Goal: Transaction & Acquisition: Book appointment/travel/reservation

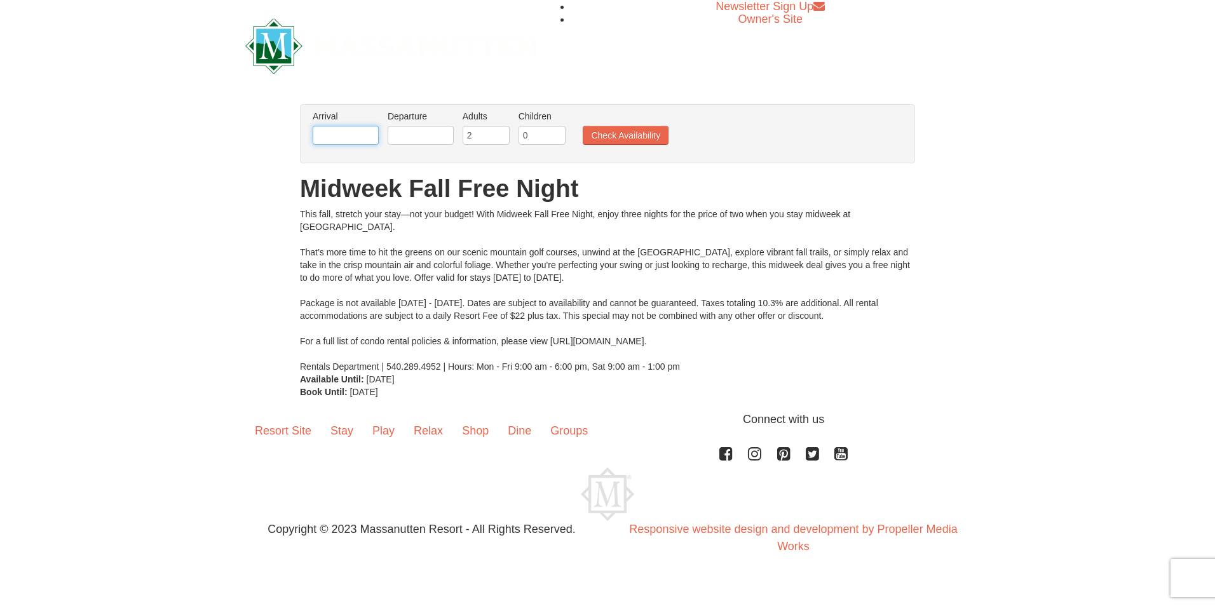
click at [345, 137] on input "text" at bounding box center [346, 135] width 66 height 19
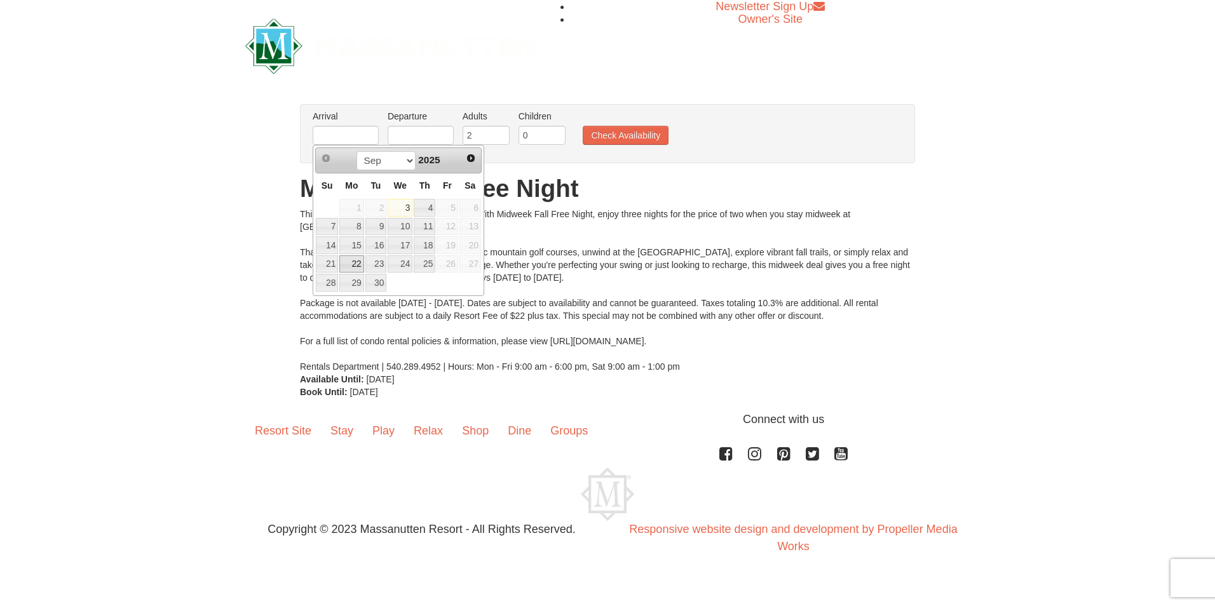
click at [348, 260] on link "22" at bounding box center [351, 264] width 24 height 18
type input "[DATE]"
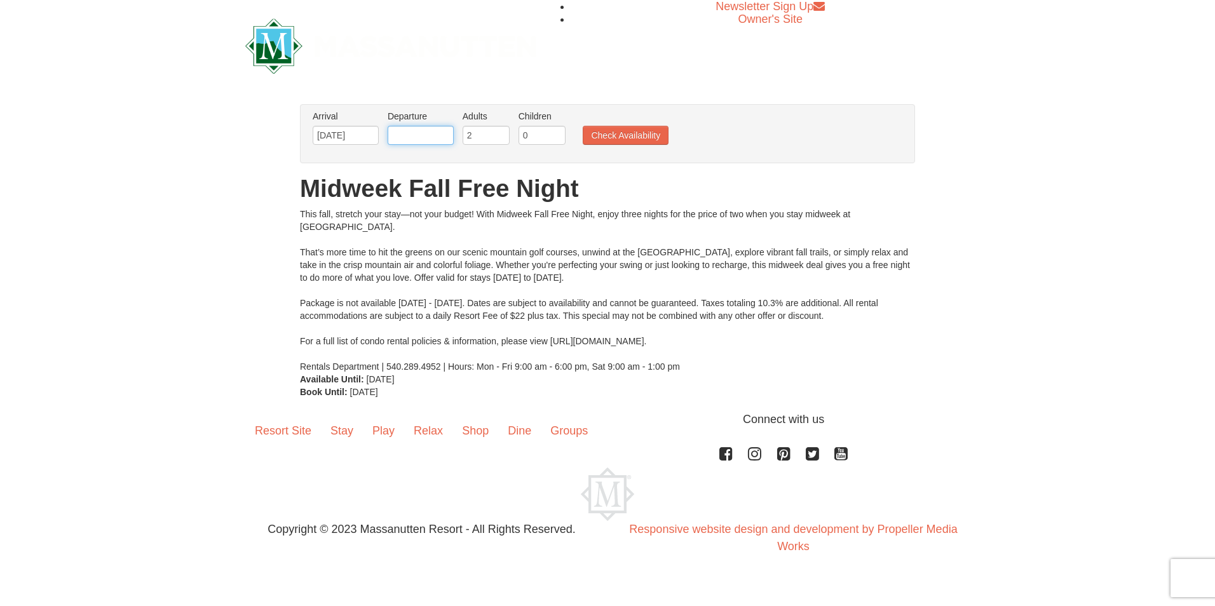
click at [432, 130] on input "text" at bounding box center [421, 135] width 66 height 19
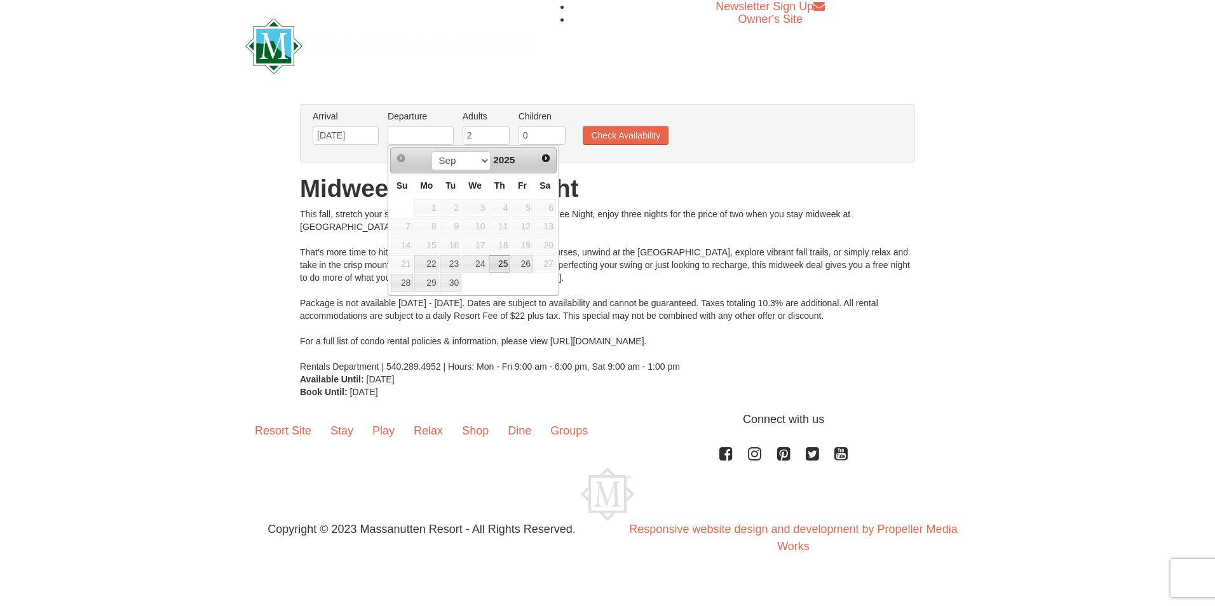
click at [499, 264] on link "25" at bounding box center [500, 264] width 22 height 18
type input "[DATE]"
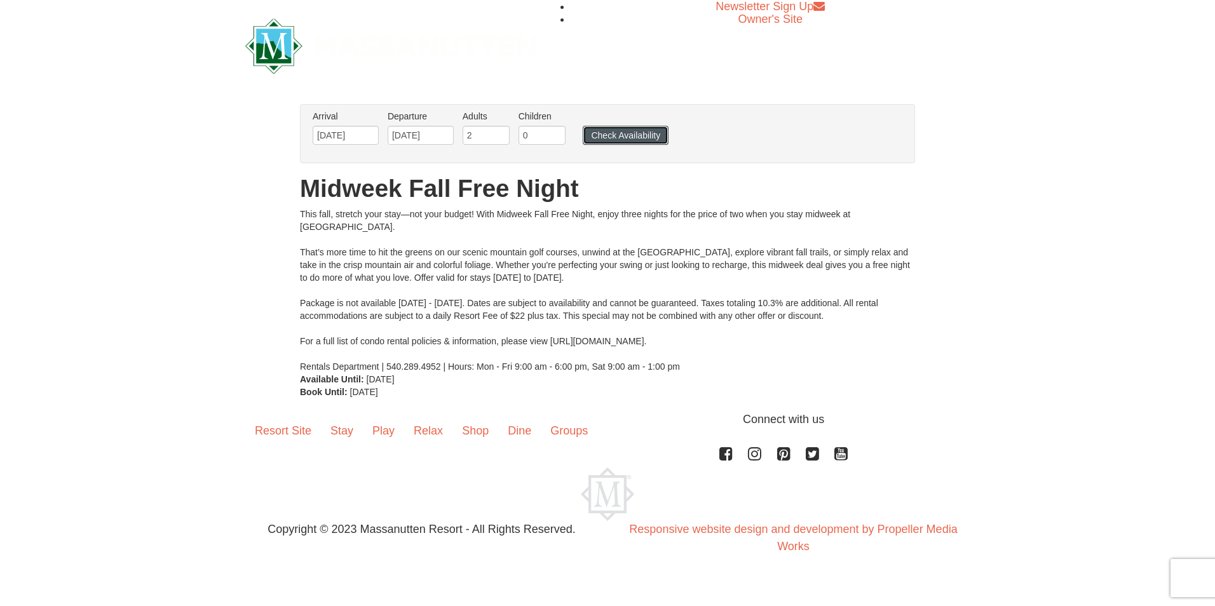
click at [626, 133] on button "Check Availability" at bounding box center [626, 135] width 86 height 19
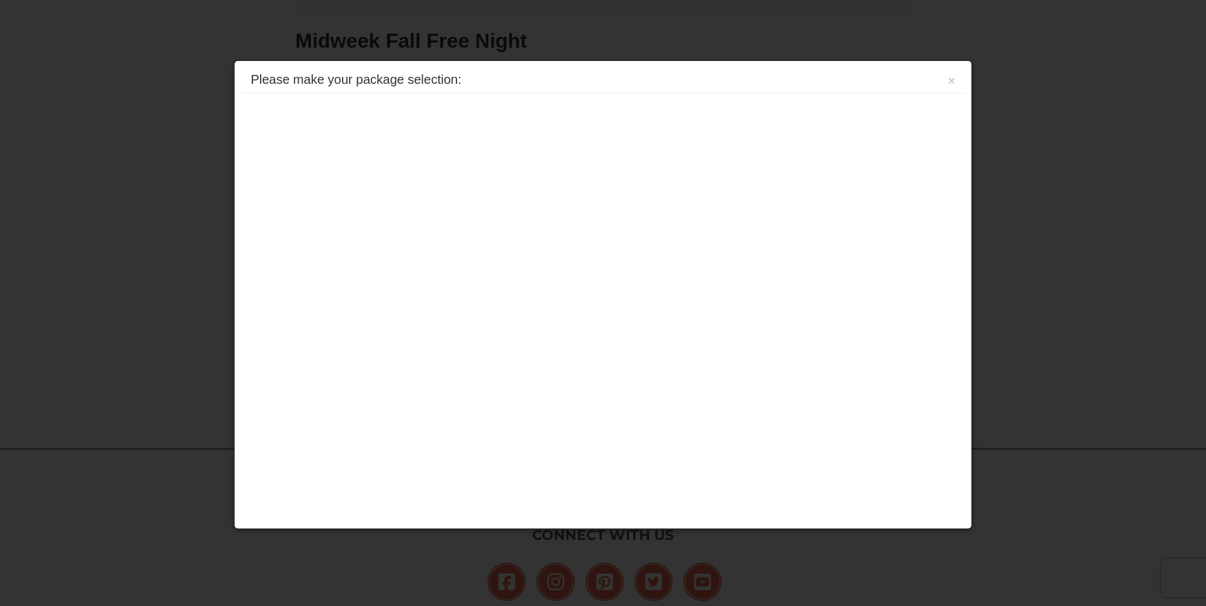
scroll to position [264, 0]
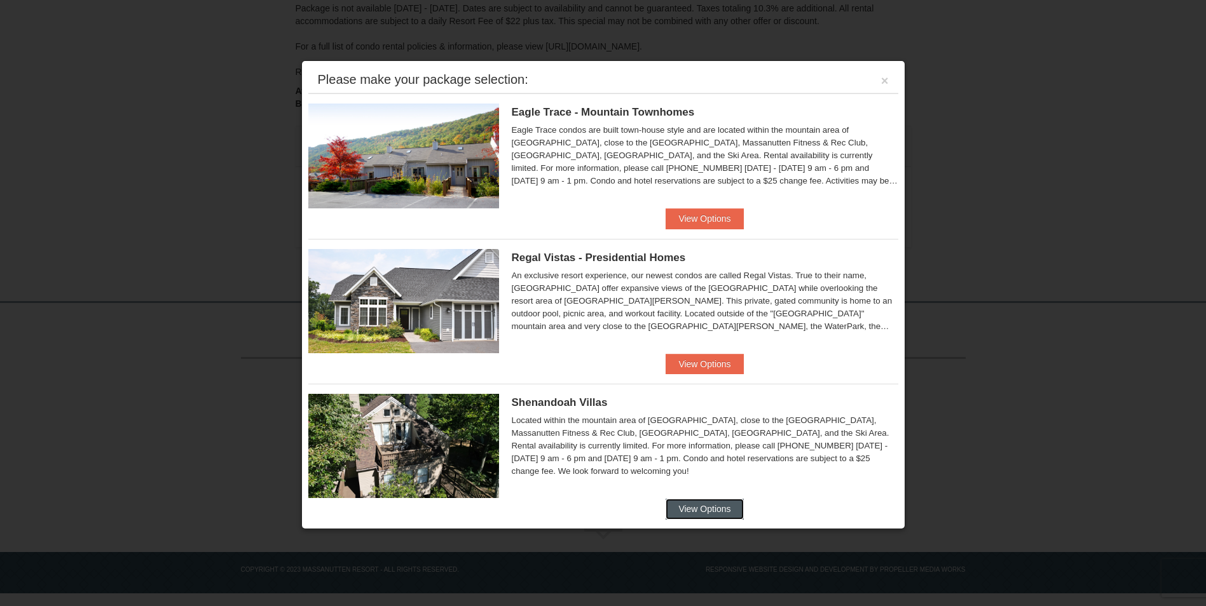
click at [684, 512] on button "View Options" at bounding box center [704, 509] width 78 height 20
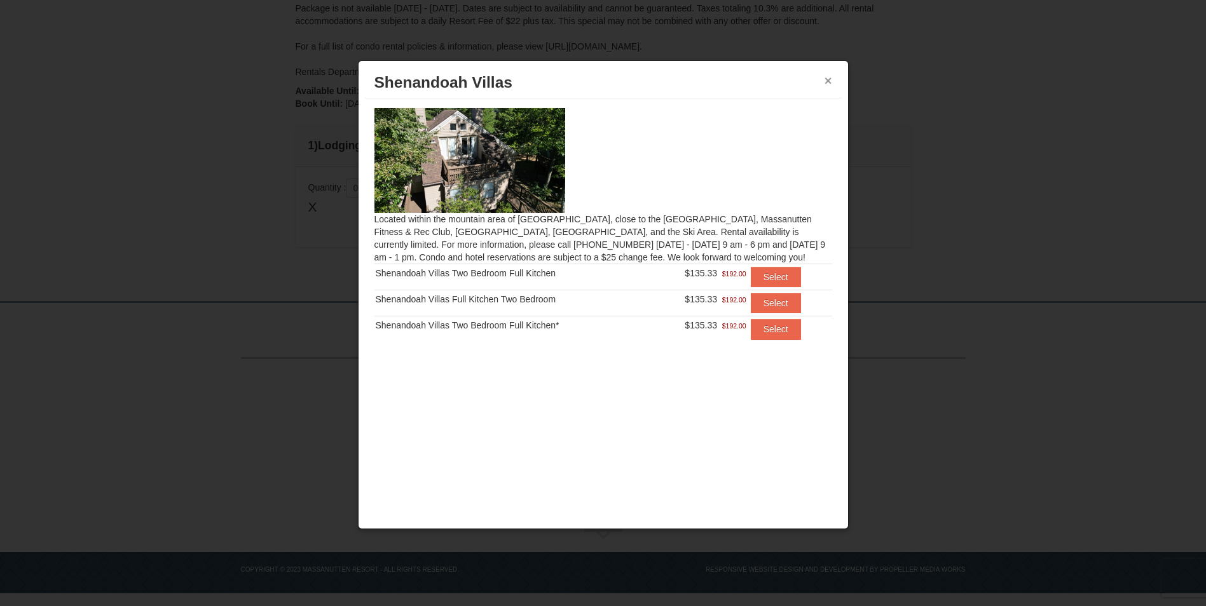
click at [829, 79] on button "×" at bounding box center [828, 80] width 8 height 13
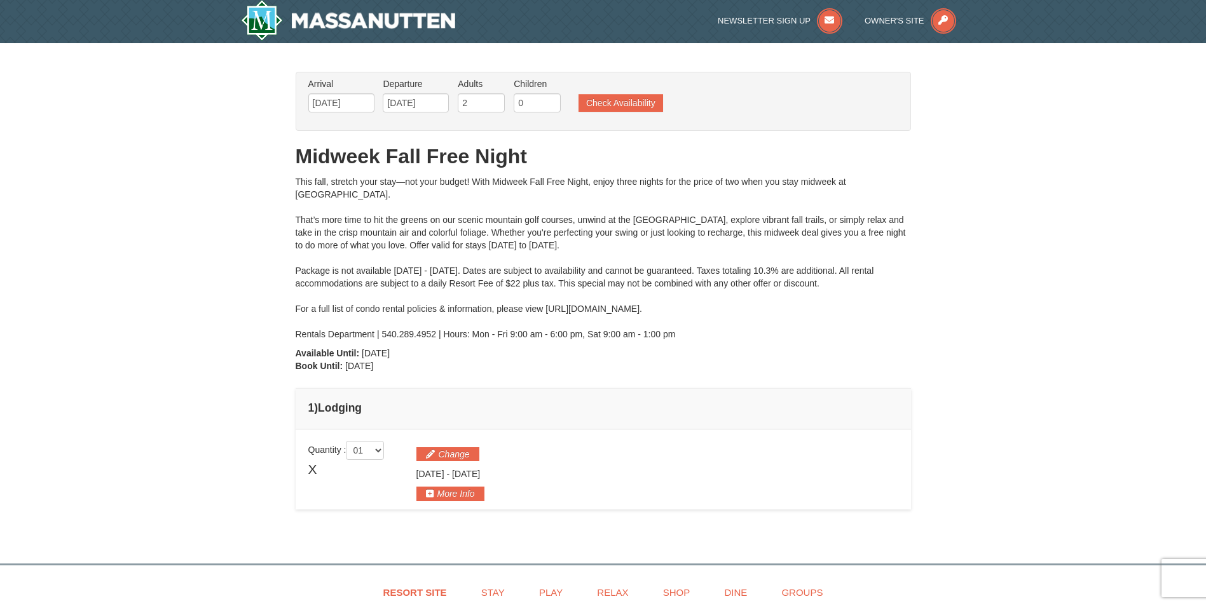
scroll to position [0, 0]
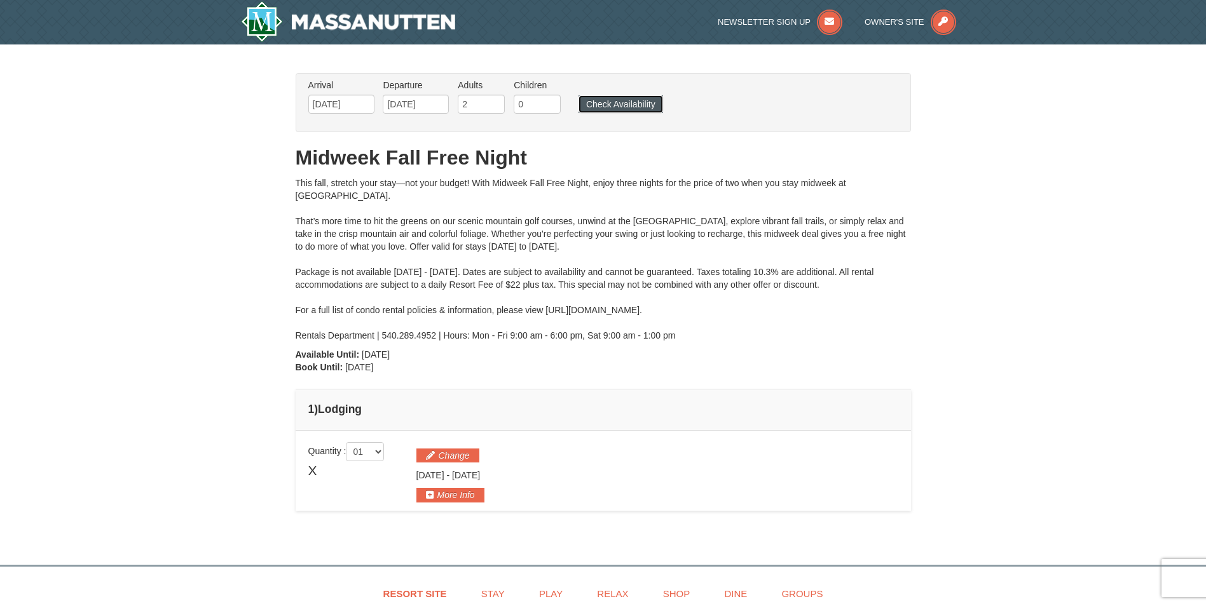
click at [623, 104] on button "Check Availability" at bounding box center [620, 104] width 85 height 18
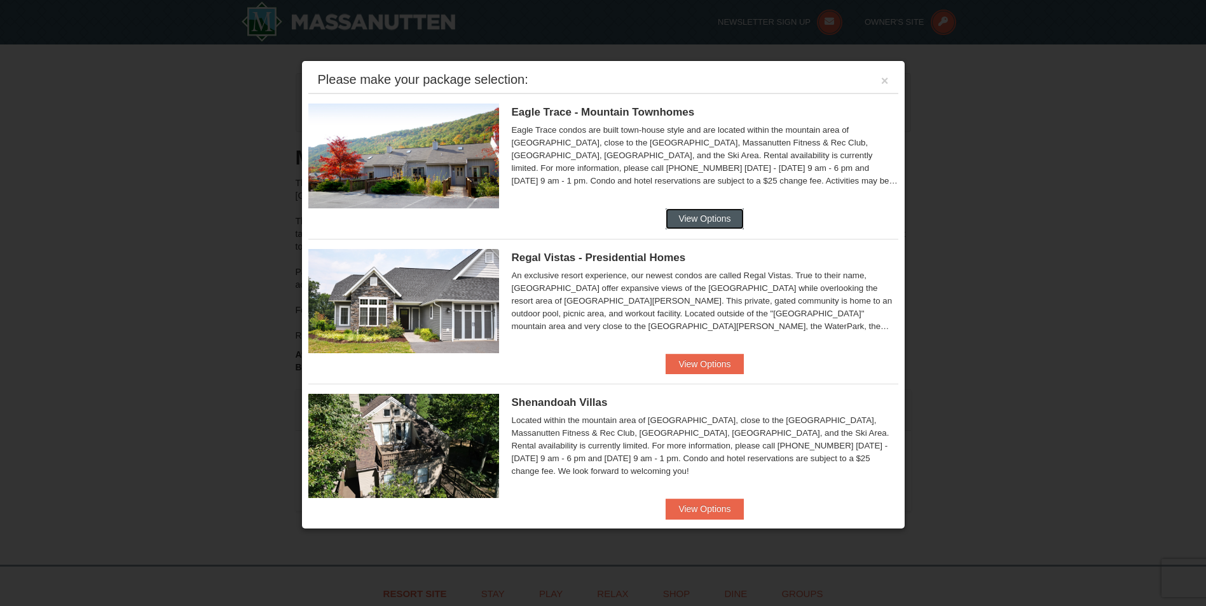
click at [709, 218] on button "View Options" at bounding box center [704, 218] width 78 height 20
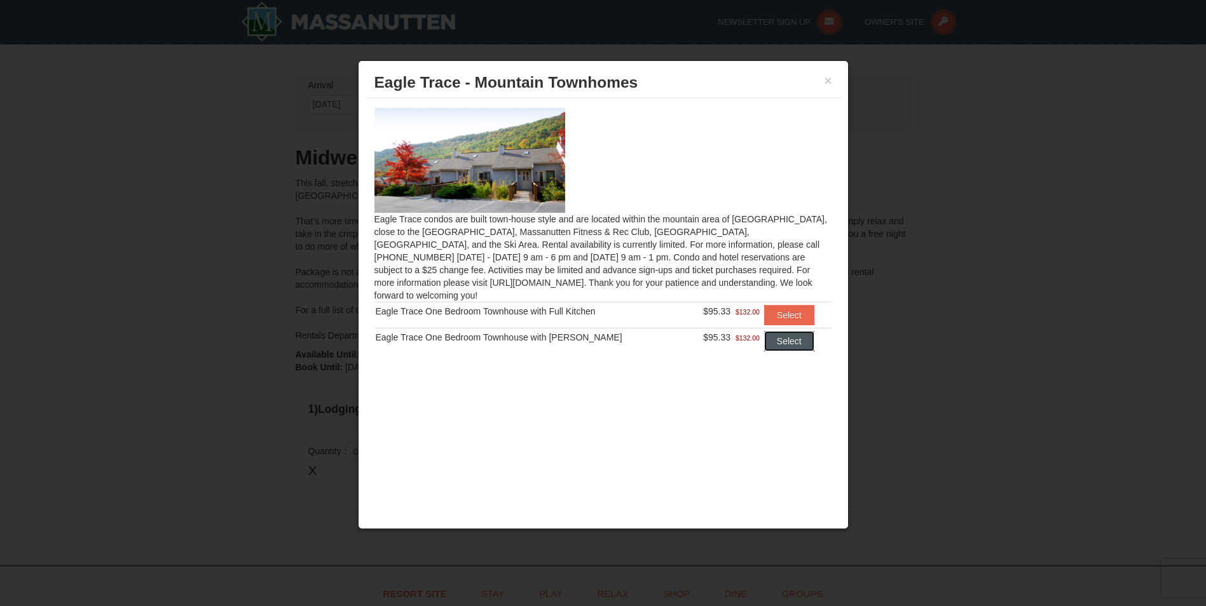
click at [788, 331] on button "Select" at bounding box center [789, 341] width 50 height 20
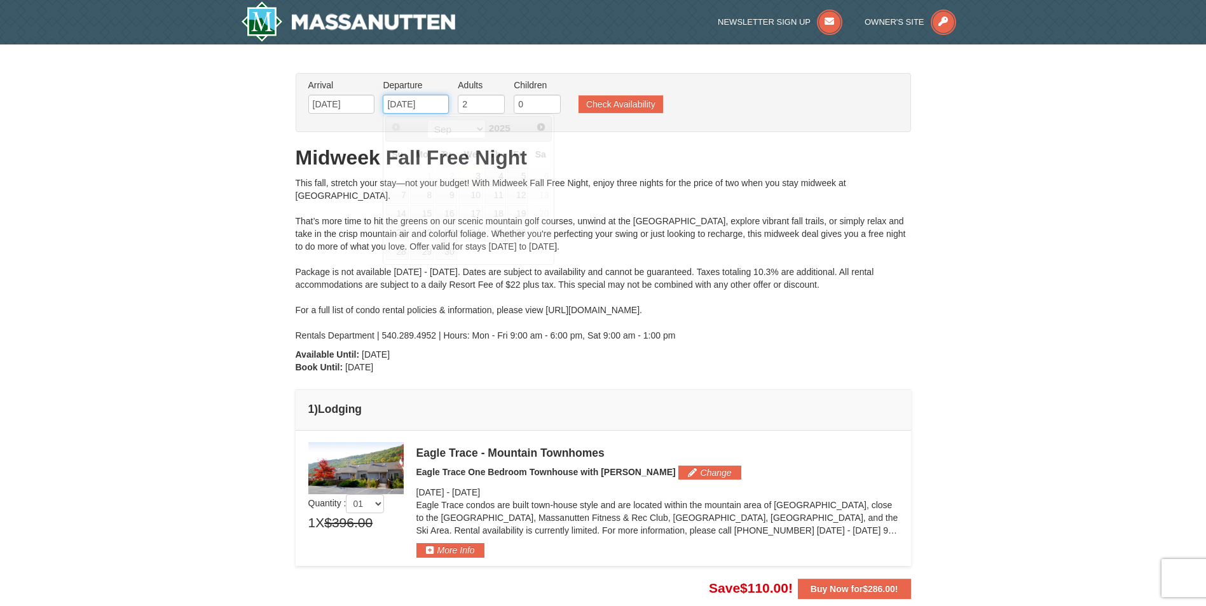
click at [428, 109] on input "[DATE]" at bounding box center [416, 104] width 66 height 19
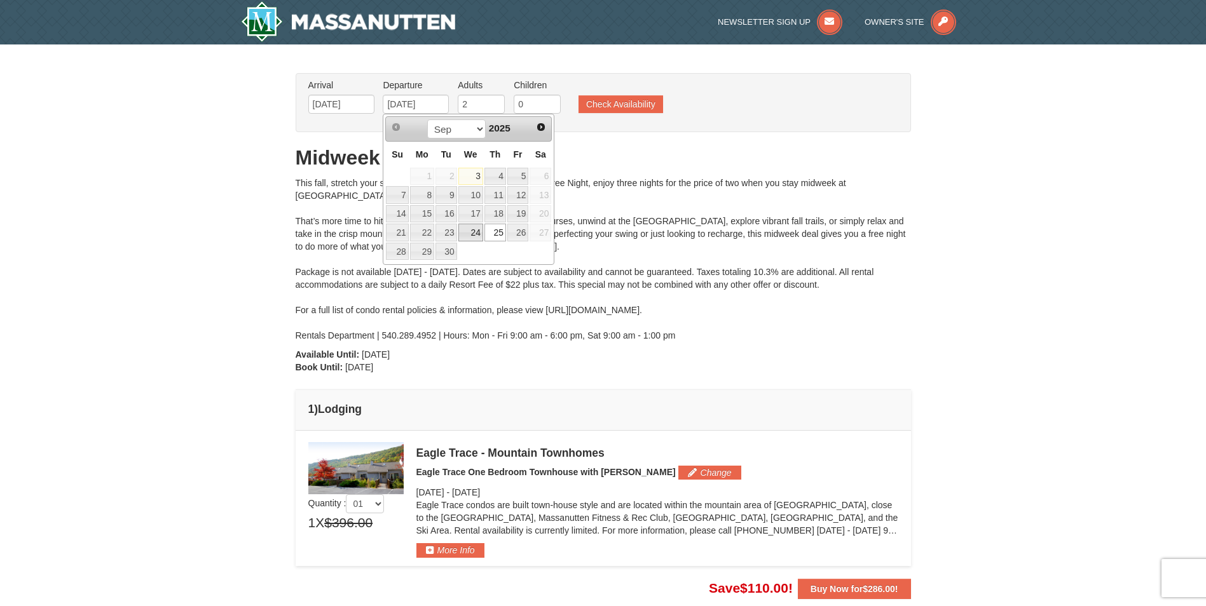
click at [478, 229] on link "24" at bounding box center [470, 233] width 25 height 18
type input "09/24/2025"
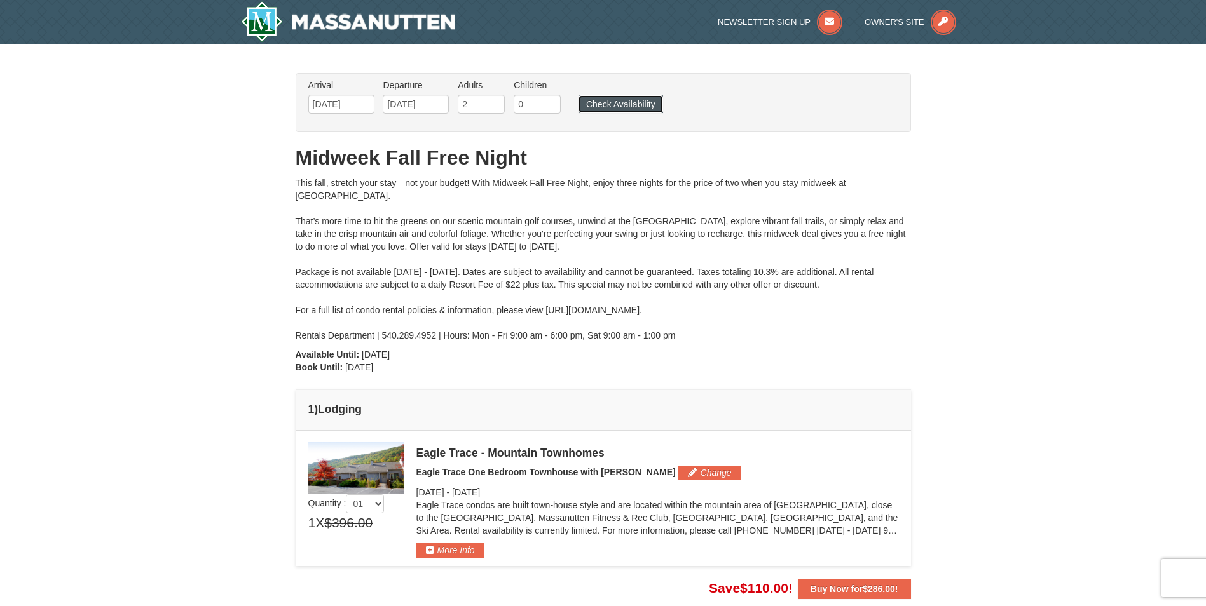
click at [625, 100] on button "Check Availability" at bounding box center [620, 104] width 85 height 18
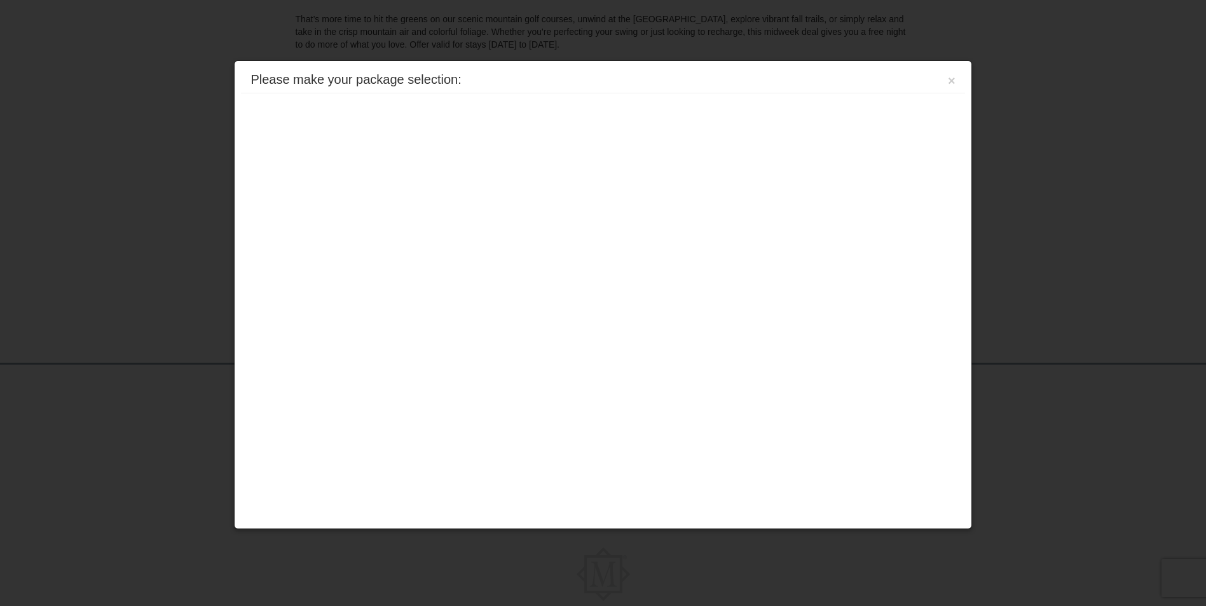
scroll to position [264, 0]
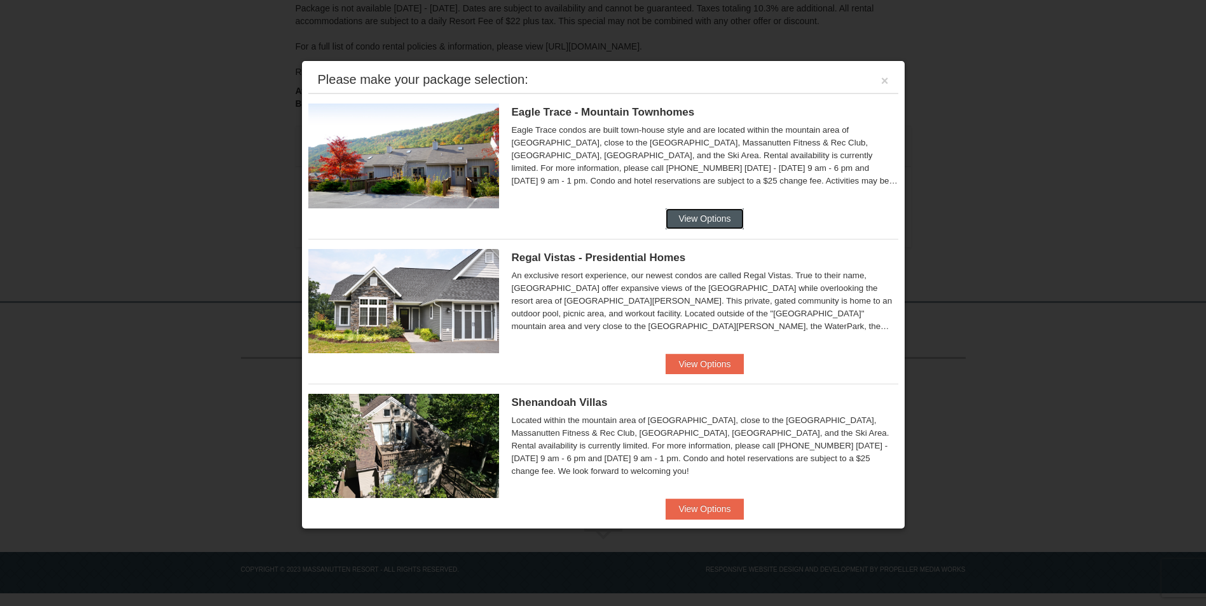
click at [705, 219] on button "View Options" at bounding box center [704, 218] width 78 height 20
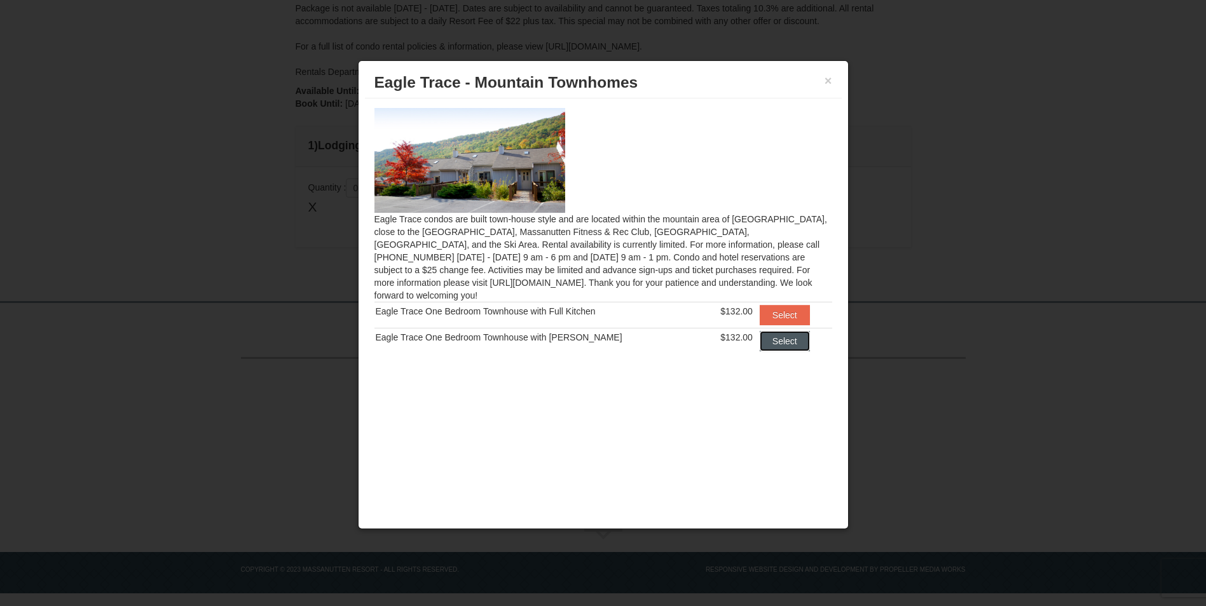
click at [766, 331] on button "Select" at bounding box center [784, 341] width 50 height 20
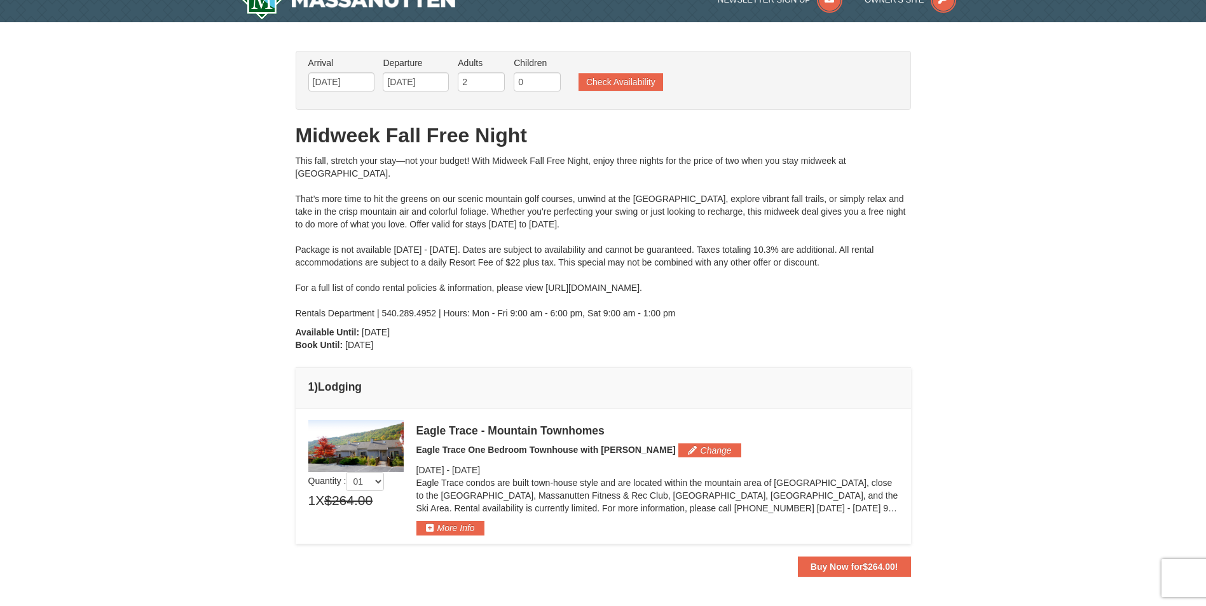
scroll to position [0, 0]
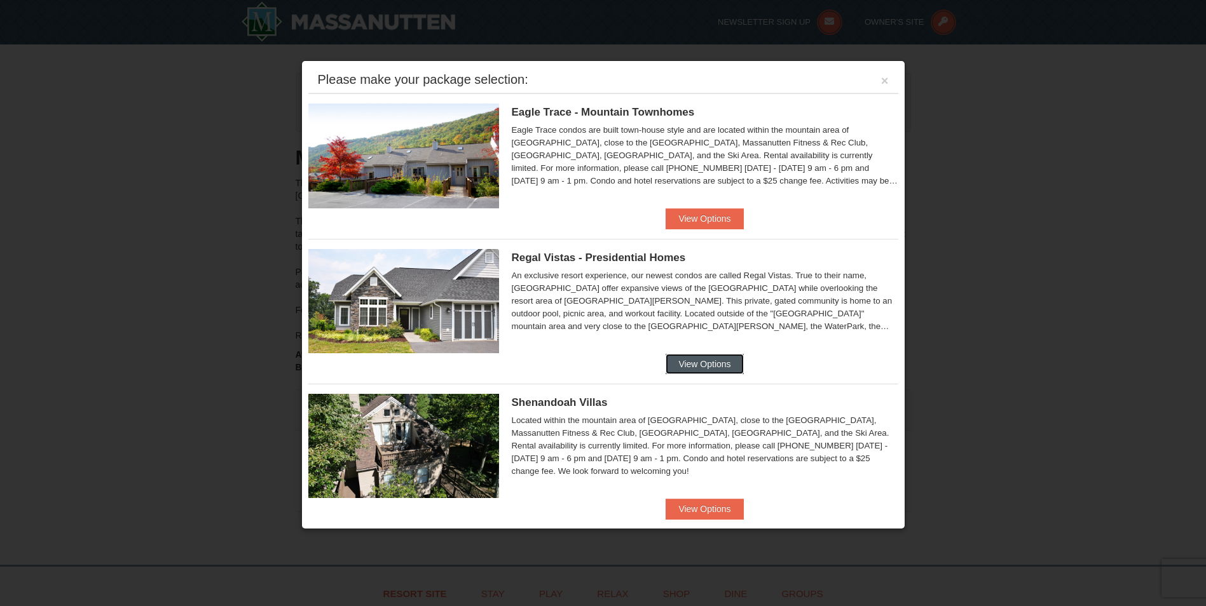
click at [690, 364] on button "View Options" at bounding box center [704, 364] width 78 height 20
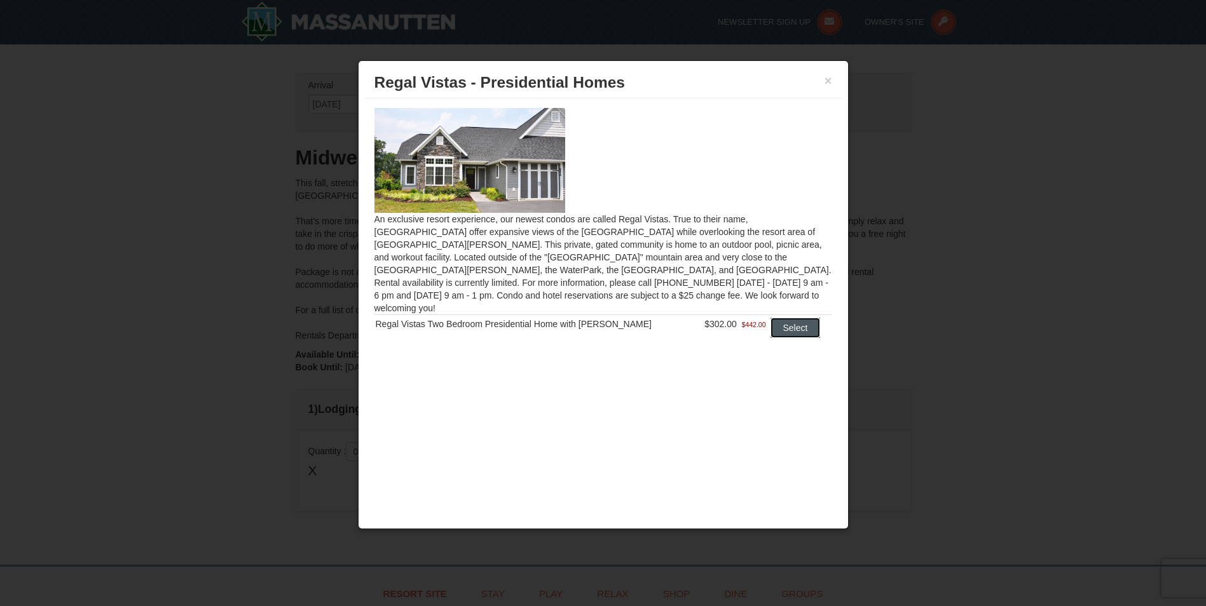
click at [782, 318] on button "Select" at bounding box center [795, 328] width 50 height 20
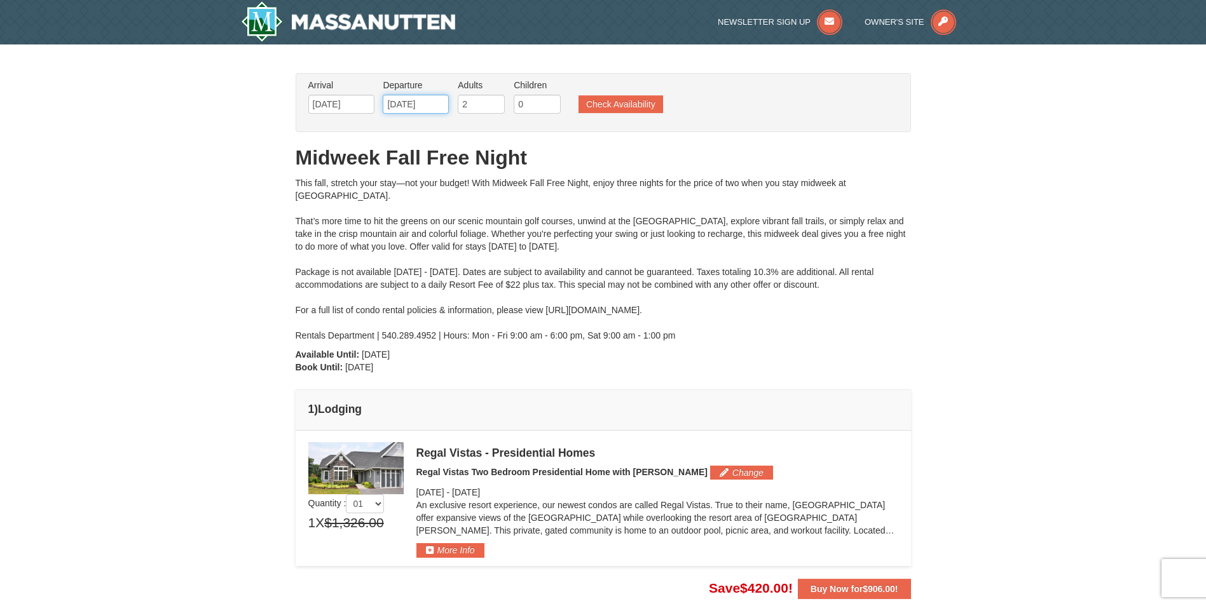
click at [411, 99] on input "[DATE]" at bounding box center [416, 104] width 66 height 19
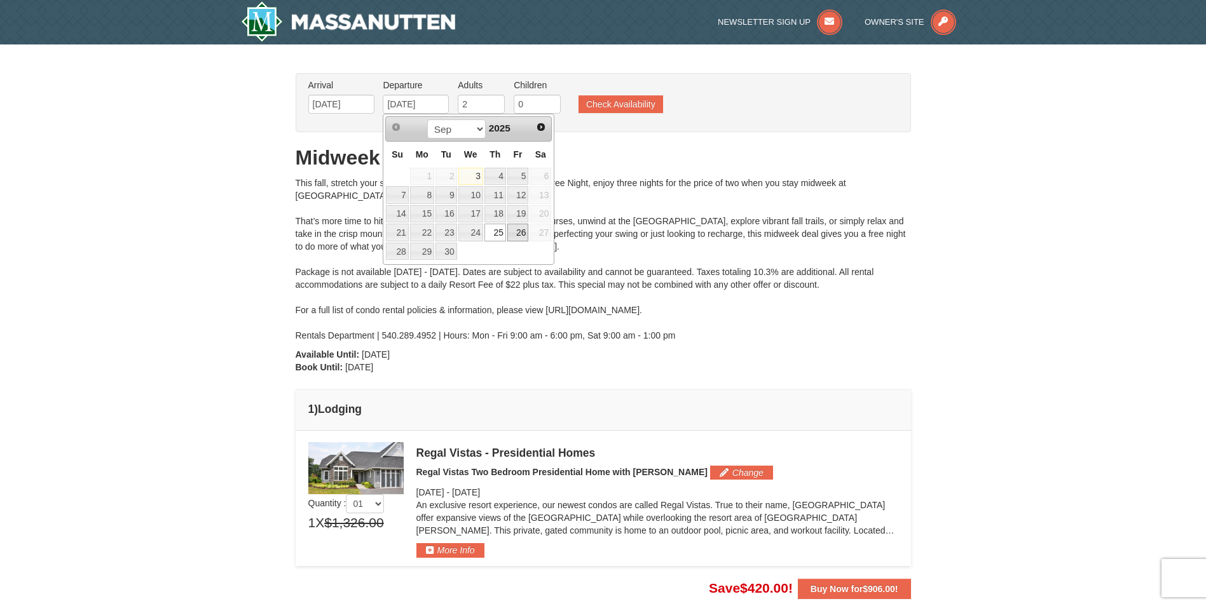
click at [519, 229] on link "26" at bounding box center [518, 233] width 22 height 18
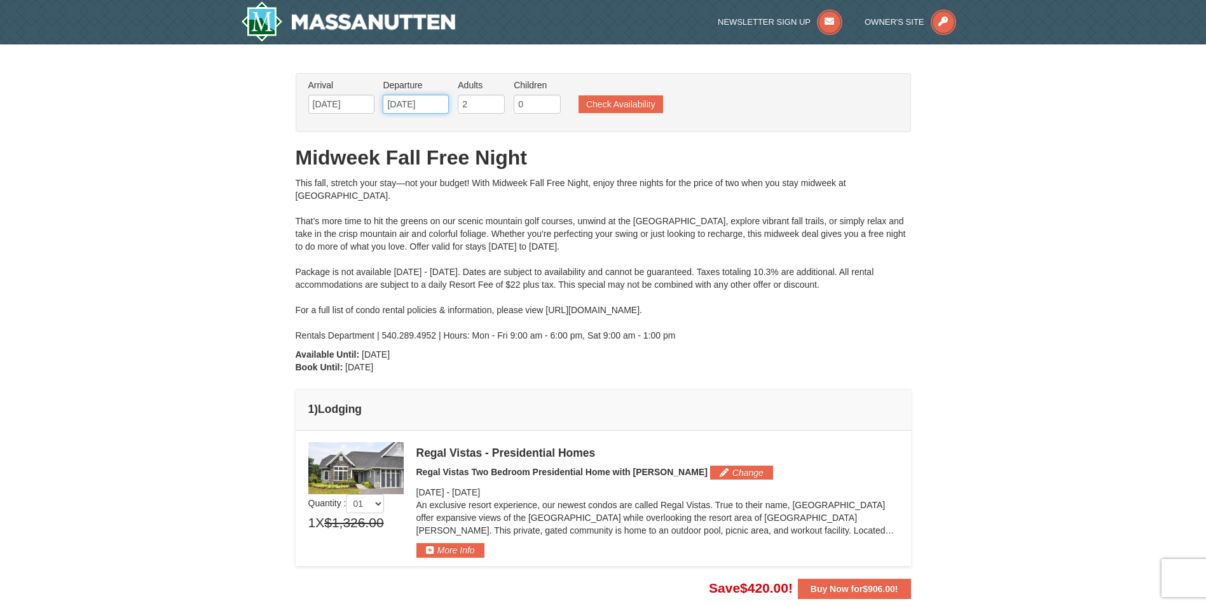
click at [406, 98] on input "09/26/2025" at bounding box center [416, 104] width 66 height 19
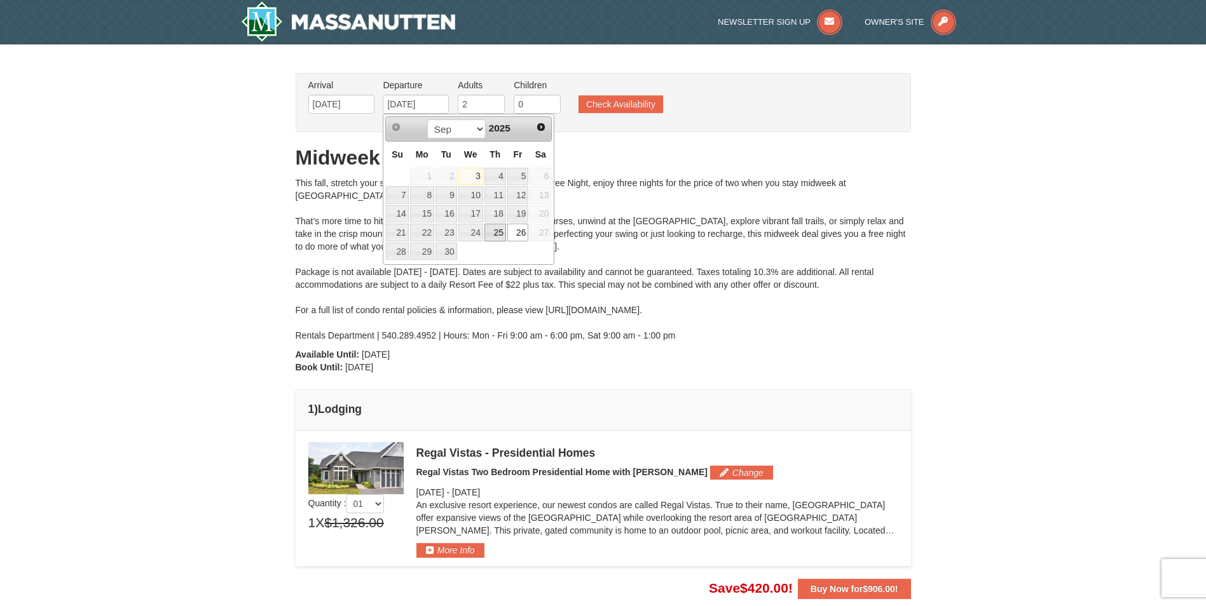
click at [498, 231] on link "25" at bounding box center [495, 233] width 22 height 18
type input "[DATE]"
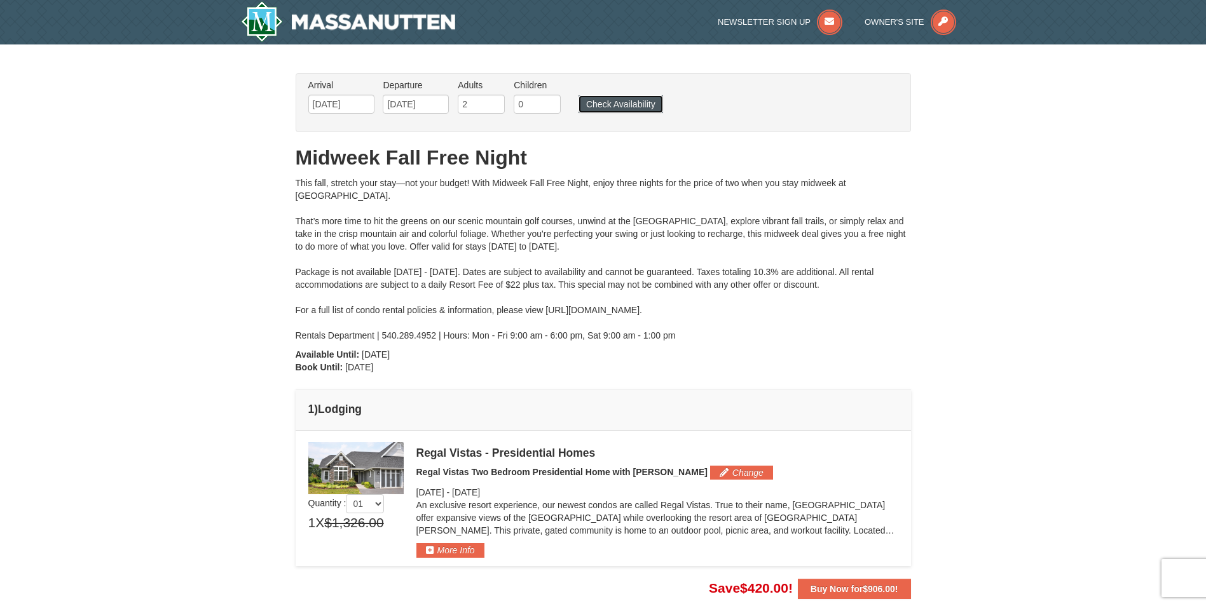
click at [621, 99] on button "Check Availability" at bounding box center [620, 104] width 85 height 18
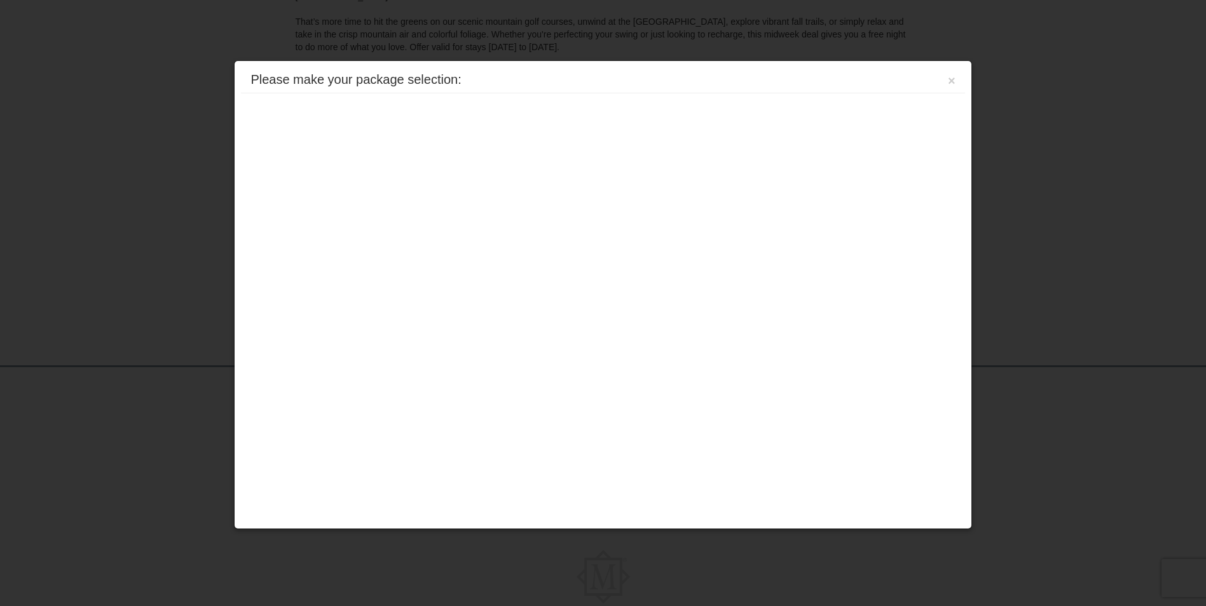
scroll to position [264, 0]
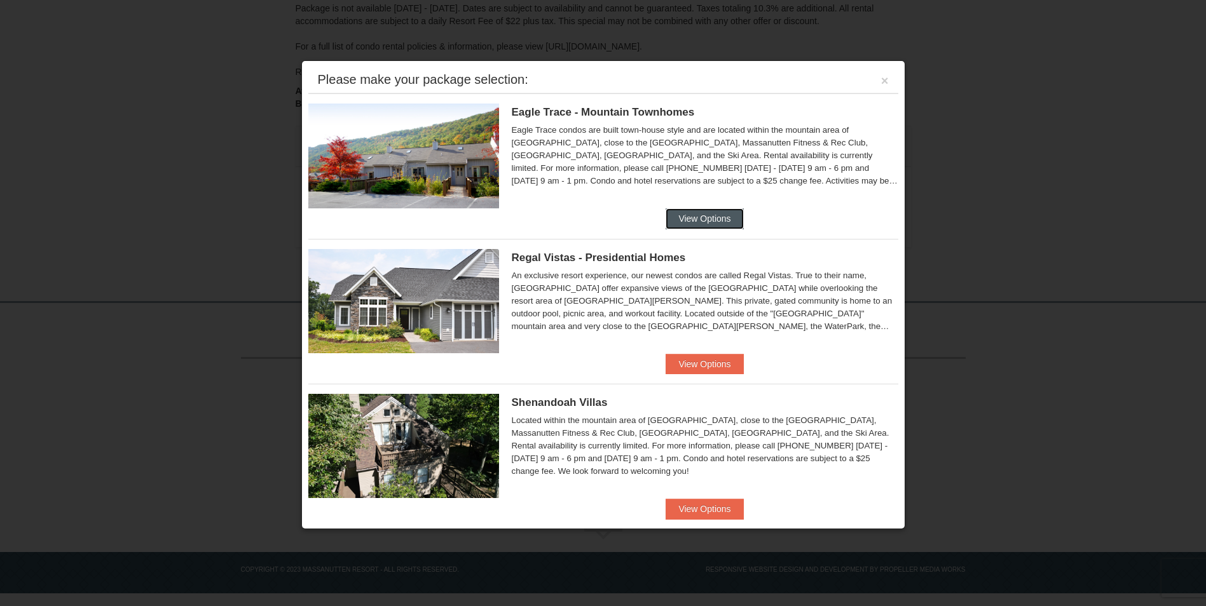
click at [705, 219] on button "View Options" at bounding box center [704, 218] width 78 height 20
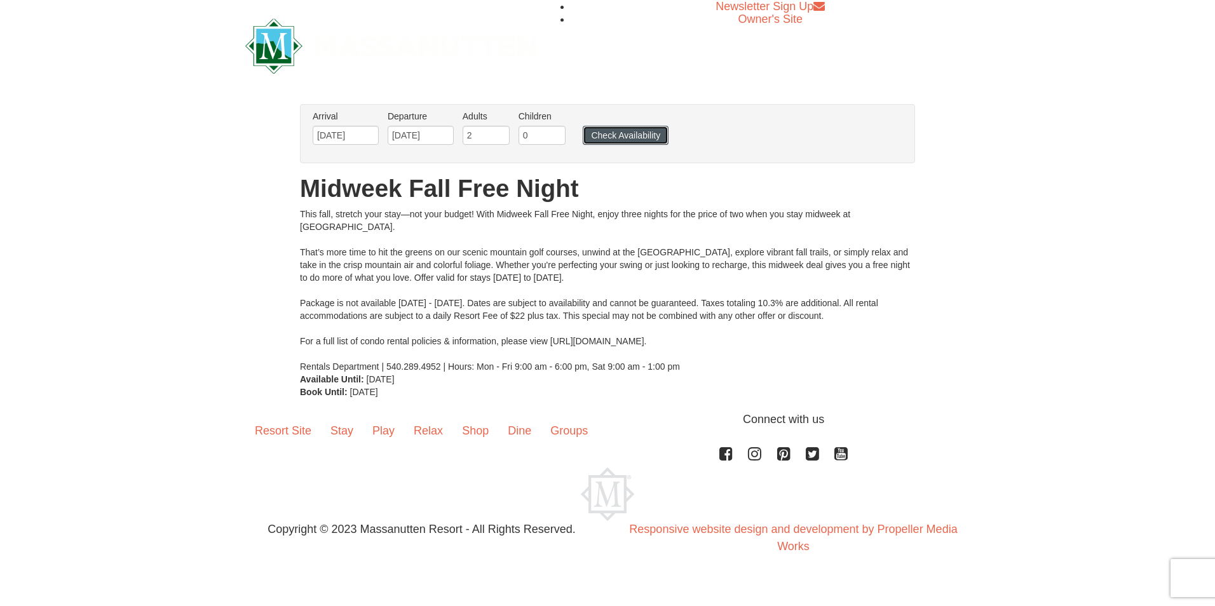
click at [646, 131] on button "Check Availability" at bounding box center [626, 135] width 86 height 19
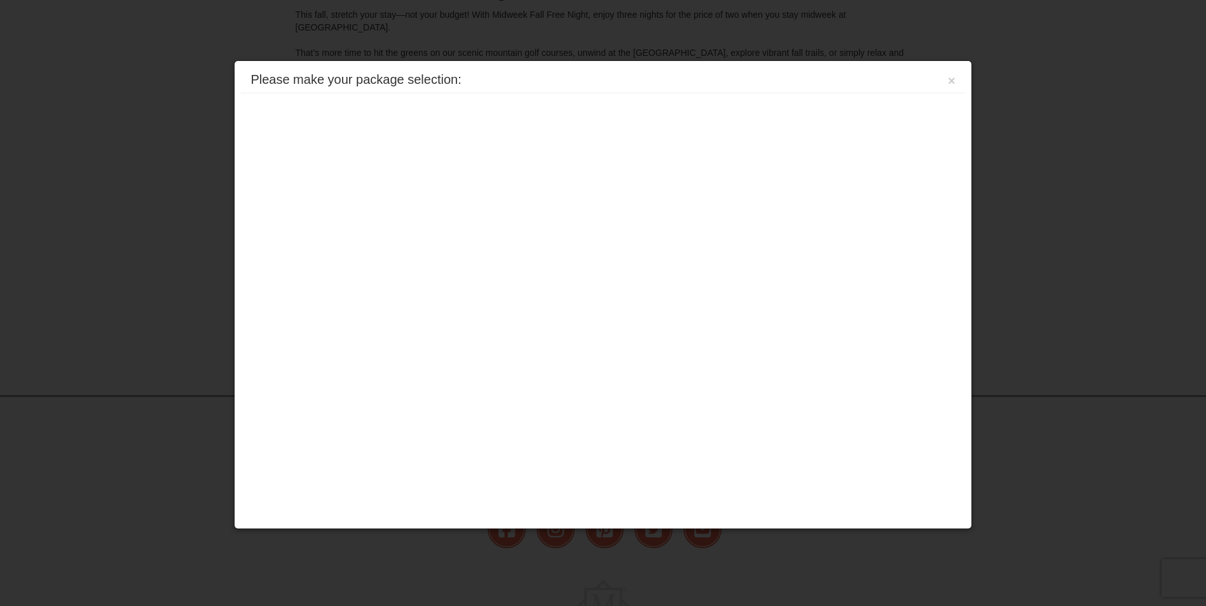
scroll to position [264, 0]
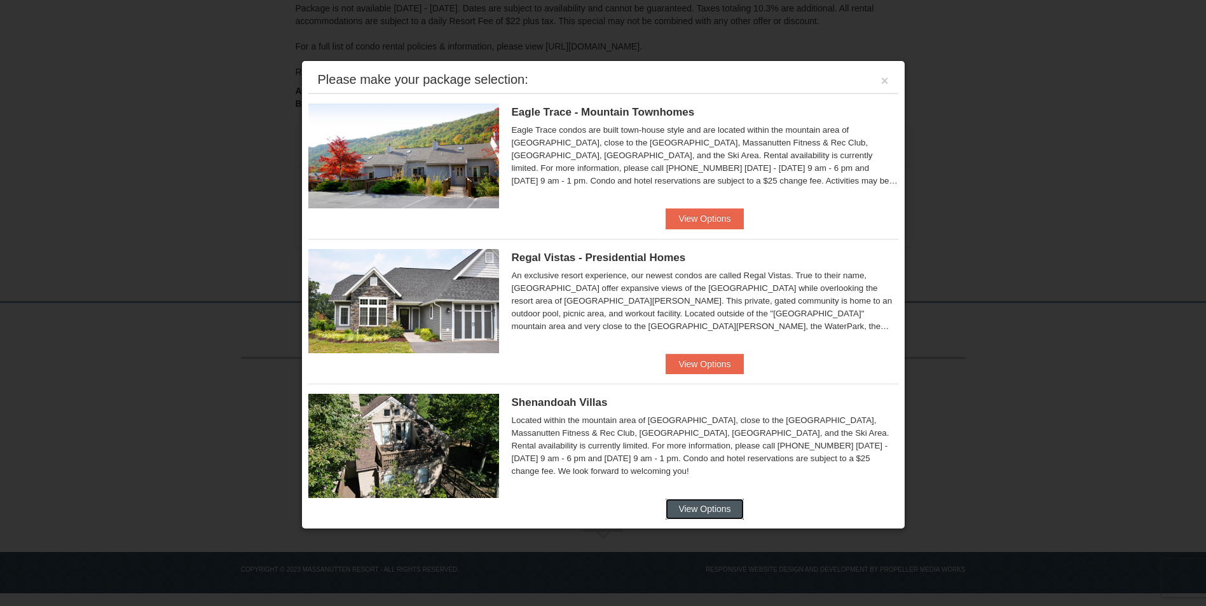
click at [696, 510] on button "View Options" at bounding box center [704, 509] width 78 height 20
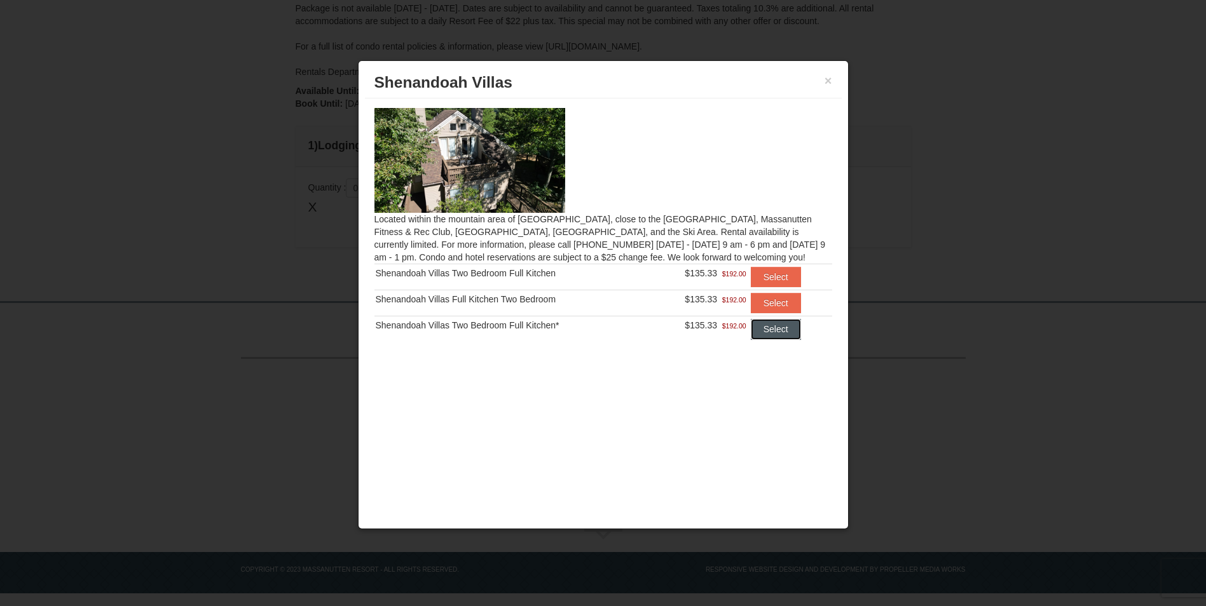
click at [768, 324] on button "Select" at bounding box center [776, 329] width 50 height 20
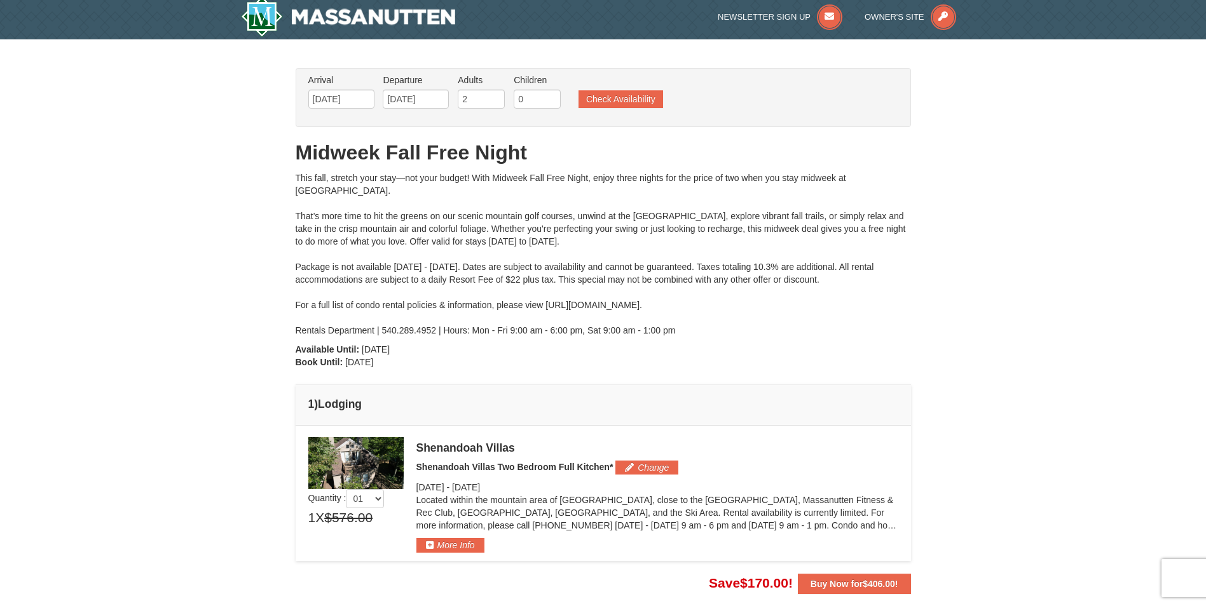
scroll to position [0, 0]
